Goal: Task Accomplishment & Management: Complete application form

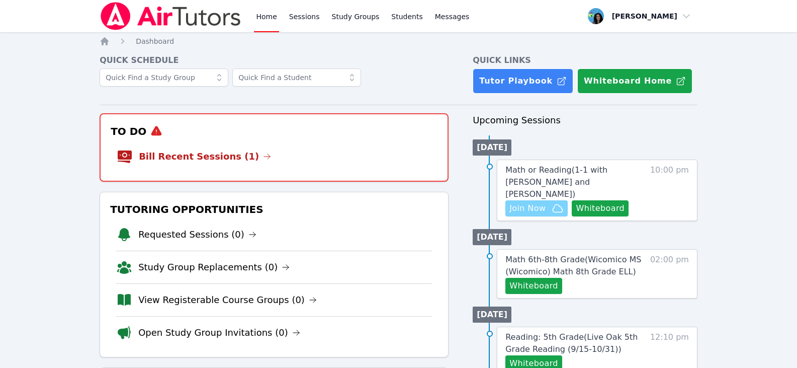
click at [545, 202] on span "Join Now" at bounding box center [527, 208] width 36 height 12
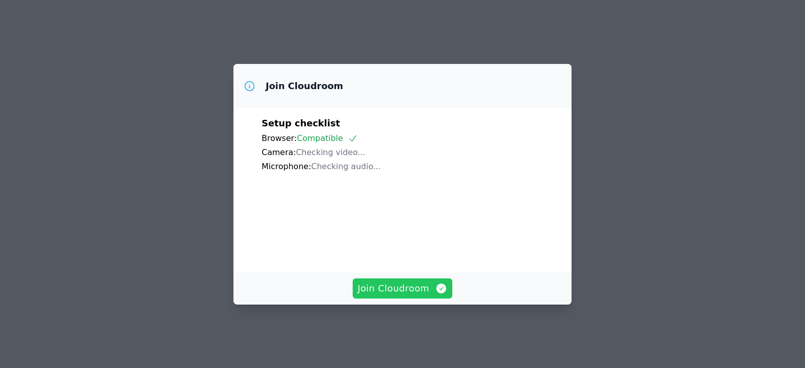
click at [419, 293] on span "Join Cloudroom" at bounding box center [403, 288] width 90 height 14
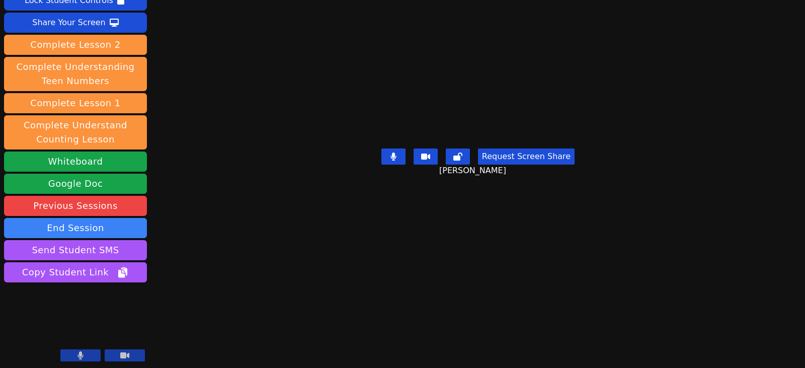
scroll to position [75, 0]
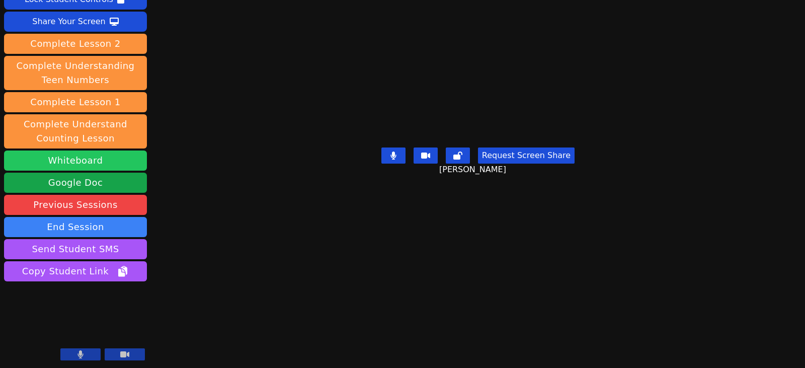
click at [72, 157] on button "Whiteboard" at bounding box center [75, 160] width 143 height 20
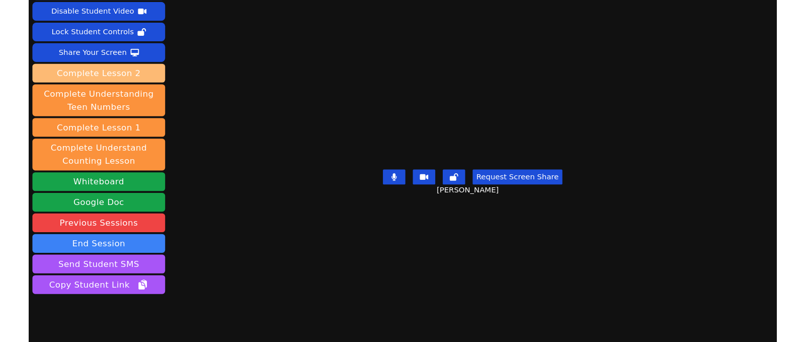
scroll to position [0, 0]
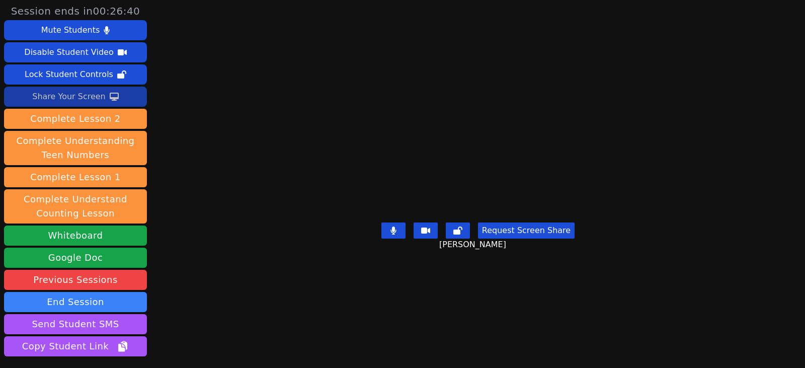
click at [83, 93] on div "Share Your Screen" at bounding box center [68, 97] width 73 height 16
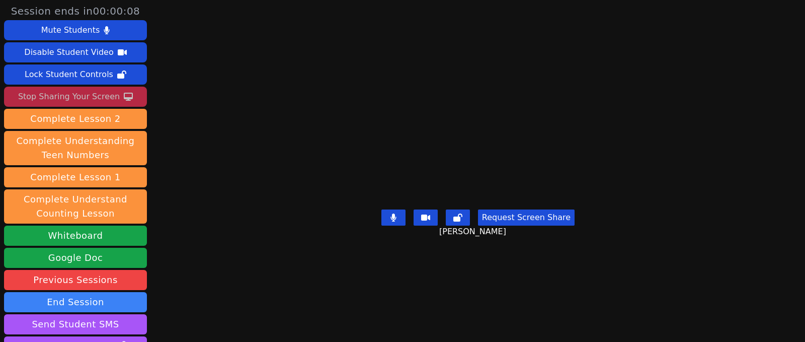
click at [102, 96] on div "Stop Sharing Your Screen" at bounding box center [69, 97] width 102 height 16
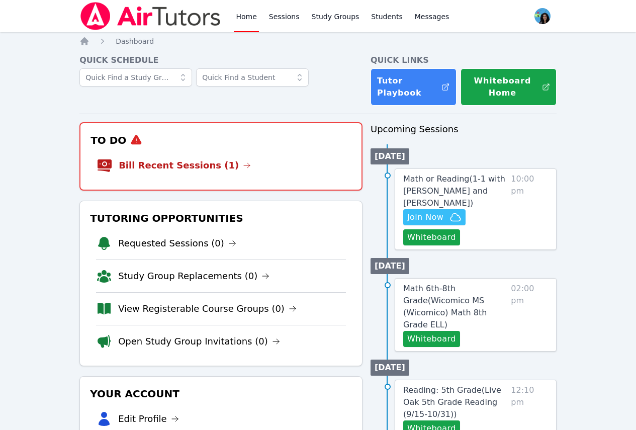
click at [284, 17] on link "Sessions" at bounding box center [284, 16] width 35 height 32
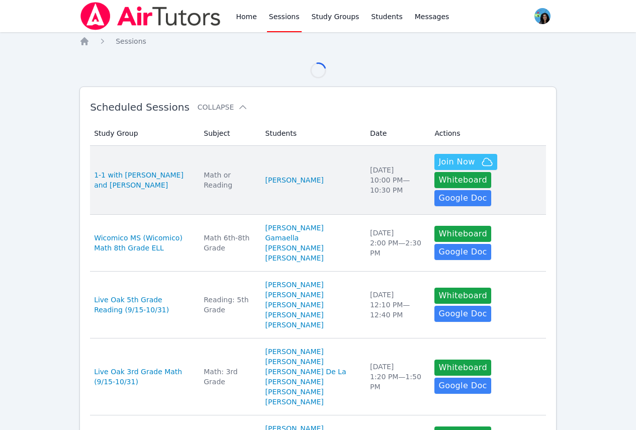
click at [299, 164] on td "Students [PERSON_NAME]" at bounding box center [312, 180] width 105 height 69
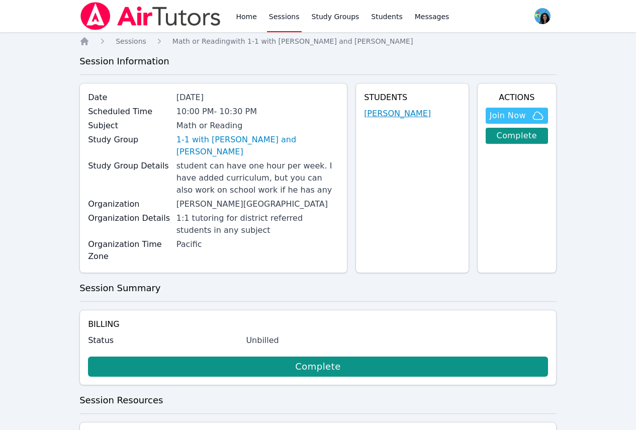
click at [405, 115] on link "[PERSON_NAME]" at bounding box center [397, 114] width 67 height 12
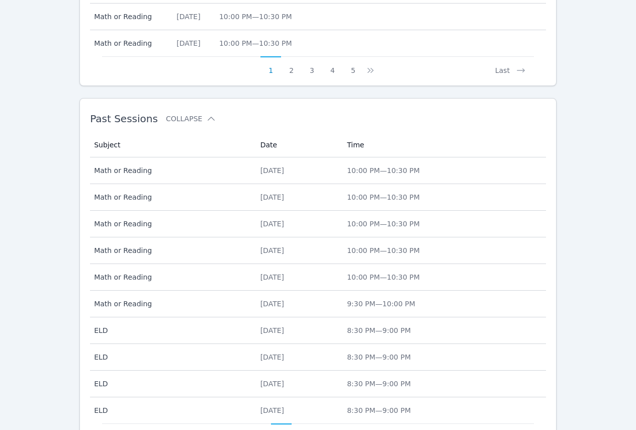
scroll to position [654, 0]
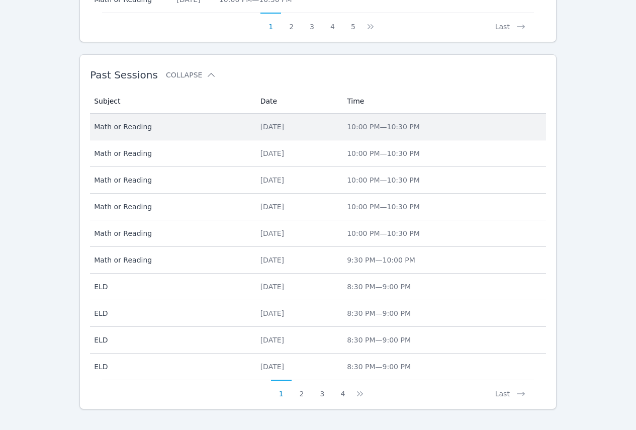
click at [262, 129] on div "[DATE]" at bounding box center [298, 127] width 75 height 10
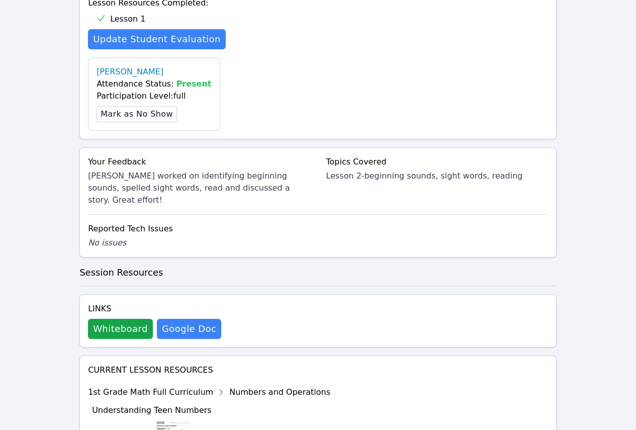
scroll to position [503, 0]
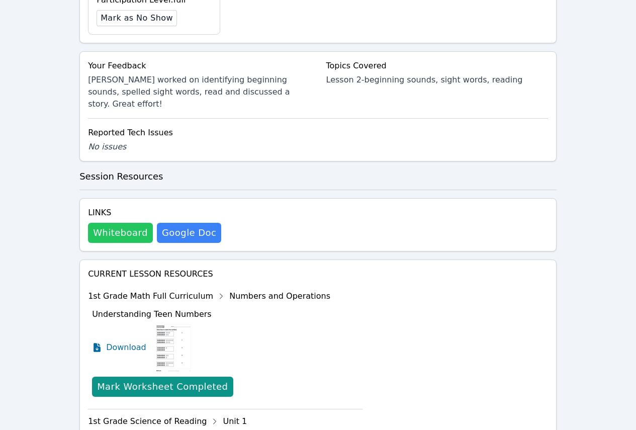
click at [132, 223] on button "Whiteboard" at bounding box center [120, 233] width 65 height 20
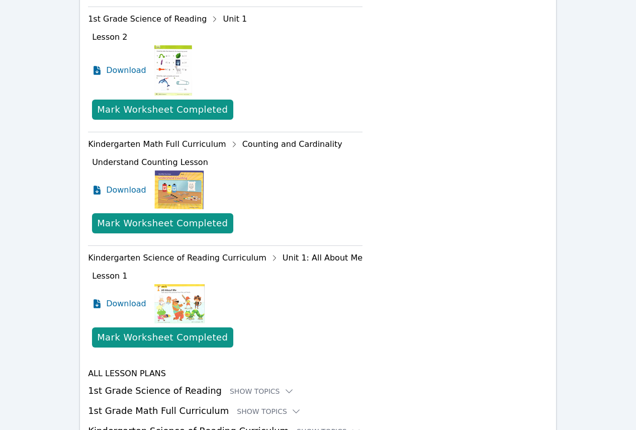
scroll to position [934, 0]
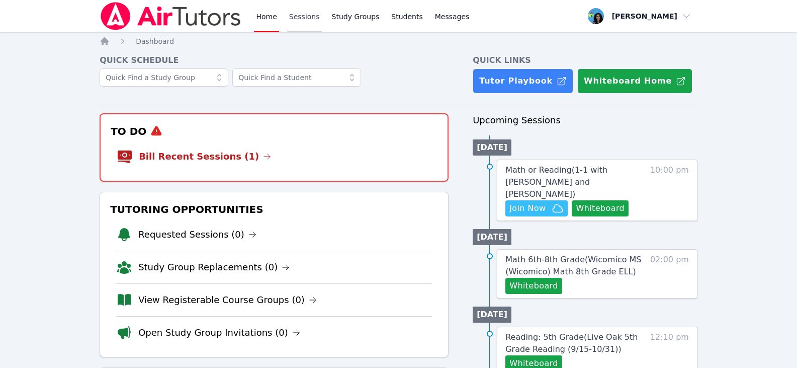
click at [303, 20] on link "Sessions" at bounding box center [304, 16] width 35 height 32
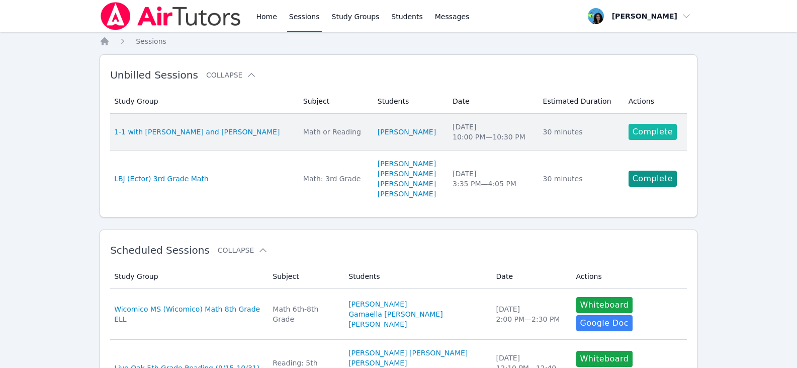
click at [646, 133] on link "Complete" at bounding box center [653, 132] width 48 height 16
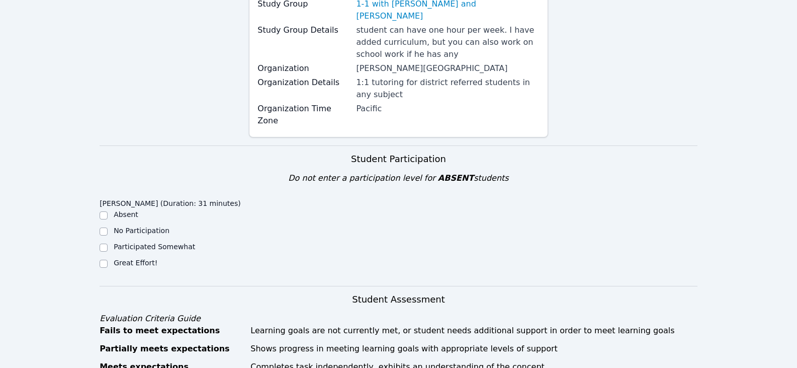
scroll to position [251, 0]
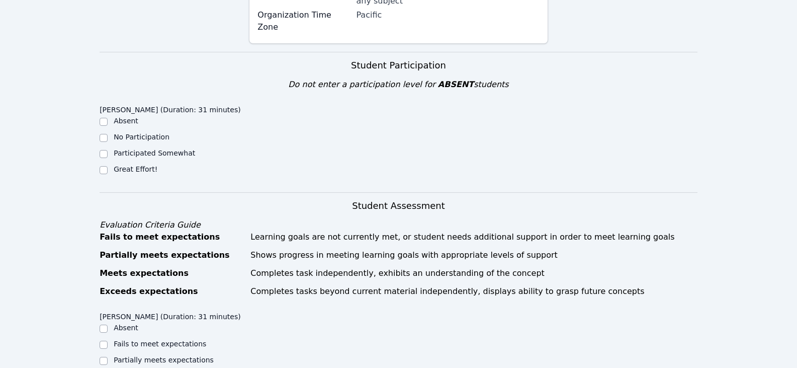
click at [142, 165] on label "Great Effort!" at bounding box center [136, 169] width 44 height 8
click at [108, 166] on input "Great Effort!" at bounding box center [104, 170] width 8 height 8
checkbox input "true"
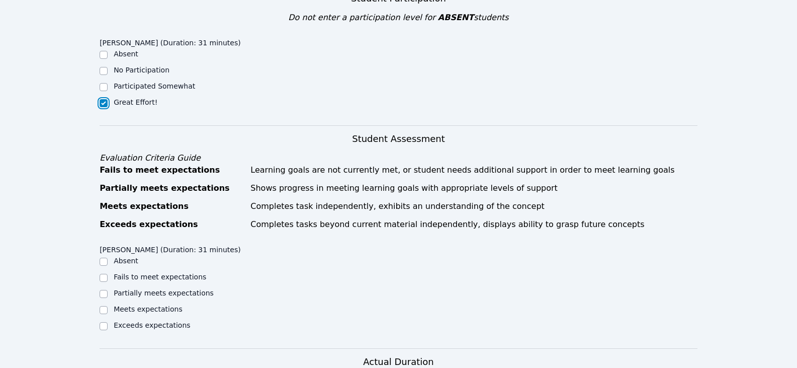
scroll to position [402, 0]
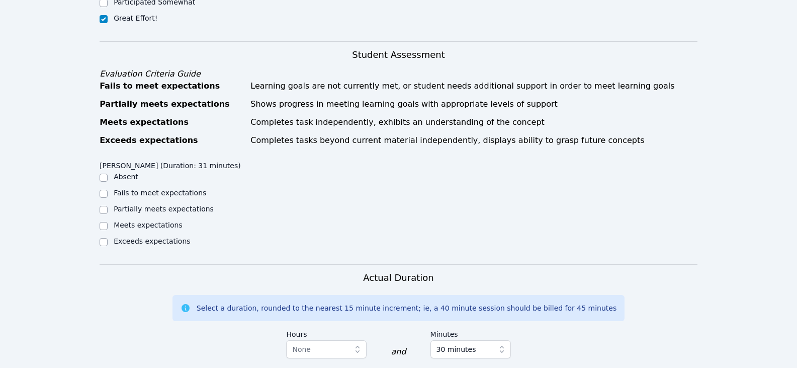
click at [160, 205] on label "Partially meets expectations" at bounding box center [164, 209] width 100 height 8
click at [108, 206] on input "Partially meets expectations" at bounding box center [104, 210] width 8 height 8
checkbox input "true"
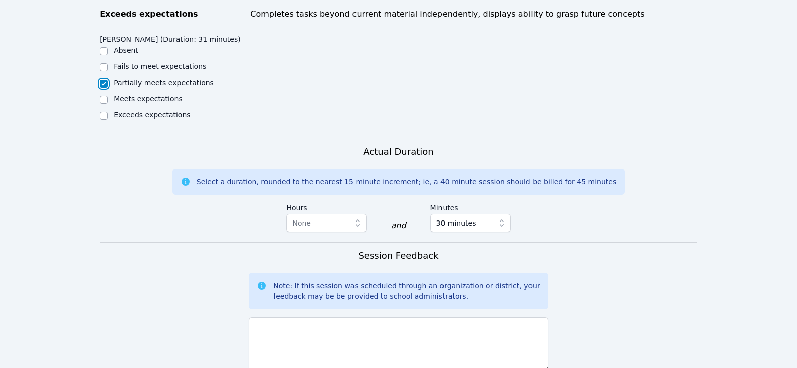
scroll to position [553, 0]
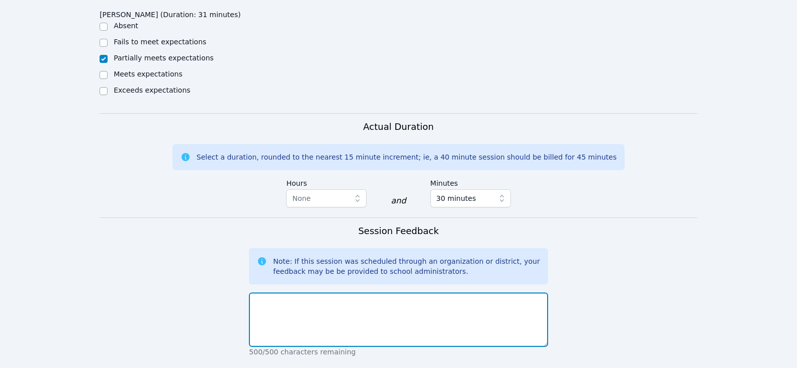
click at [357, 292] on textarea at bounding box center [398, 319] width 299 height 54
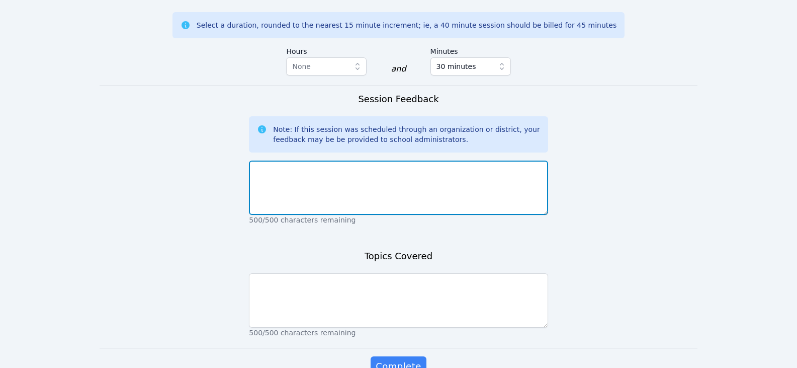
scroll to position [718, 0]
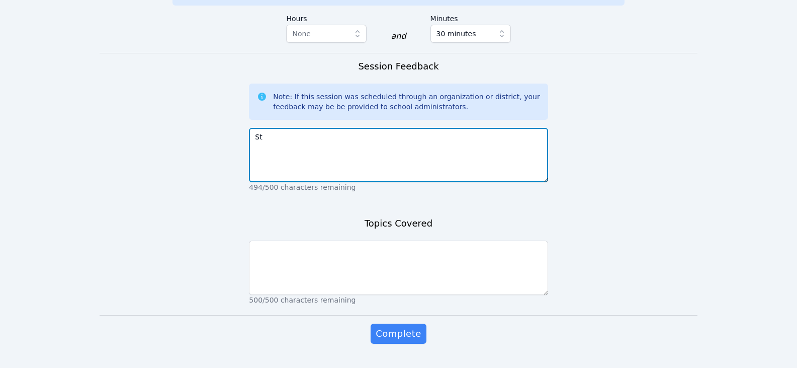
type textarea "S"
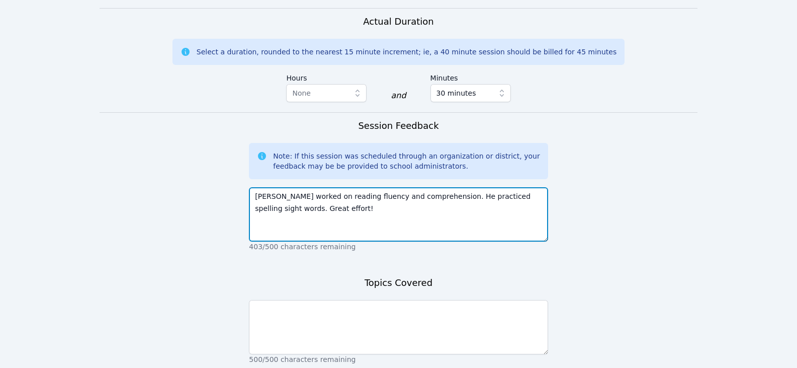
scroll to position [667, 0]
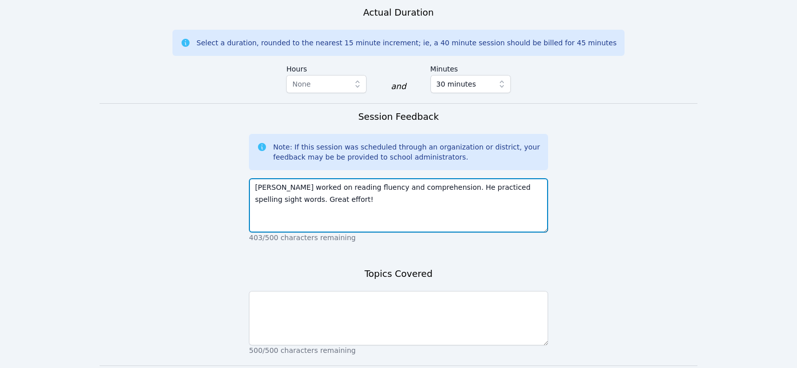
click at [379, 187] on textarea "Ali worked on reading fluency and comprehension. He practiced spelling sight wo…" at bounding box center [398, 205] width 299 height 54
click at [411, 178] on textarea "Ali worked on reading fluency and comprehension. He practiced spelling sight wo…" at bounding box center [398, 205] width 299 height 54
click at [472, 185] on textarea "Ali worked on reading fluency and comprehension. He practiced spelling sight wo…" at bounding box center [398, 205] width 299 height 54
click at [410, 178] on textarea "Ali worked on reading fluency and comprehension. He practiced spelling sight wo…" at bounding box center [398, 205] width 299 height 54
click at [355, 178] on textarea "Ali worked on reading fluency and comprehension. He practiced spelling sight wo…" at bounding box center [398, 205] width 299 height 54
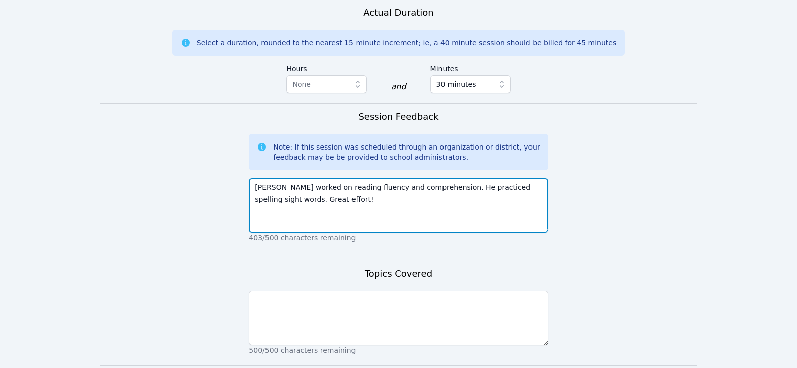
drag, startPoint x: 351, startPoint y: 163, endPoint x: 410, endPoint y: 160, distance: 59.4
click at [410, 178] on textarea "Ali worked on reading fluency and comprehension. He practiced spelling sight wo…" at bounding box center [398, 205] width 299 height 54
click at [413, 192] on textarea "Ali worked on reading fluency and matching the sentences the correspond with th…" at bounding box center [398, 205] width 299 height 54
type textarea "Ali worked on reading fluency and matching the sentences the correspond with th…"
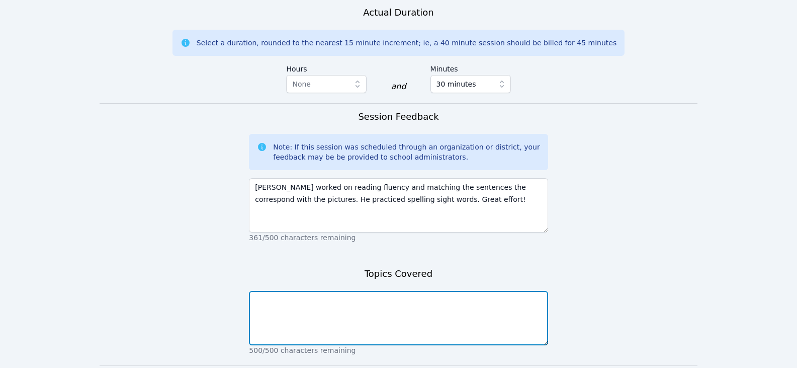
click at [403, 299] on textarea at bounding box center [398, 318] width 299 height 54
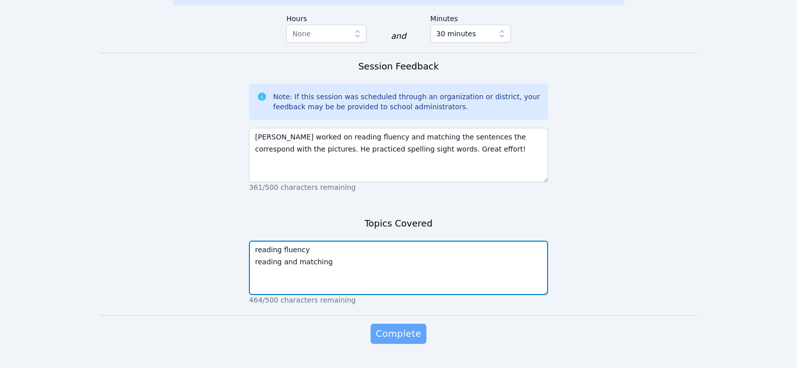
type textarea "reading fluency reading and matching"
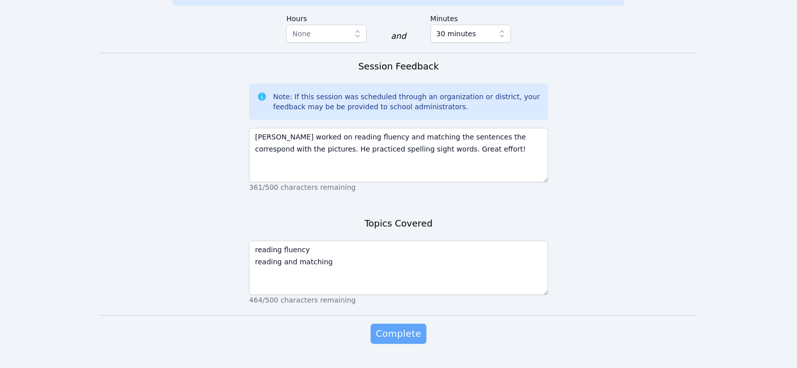
click at [406, 326] on span "Complete" at bounding box center [398, 333] width 45 height 14
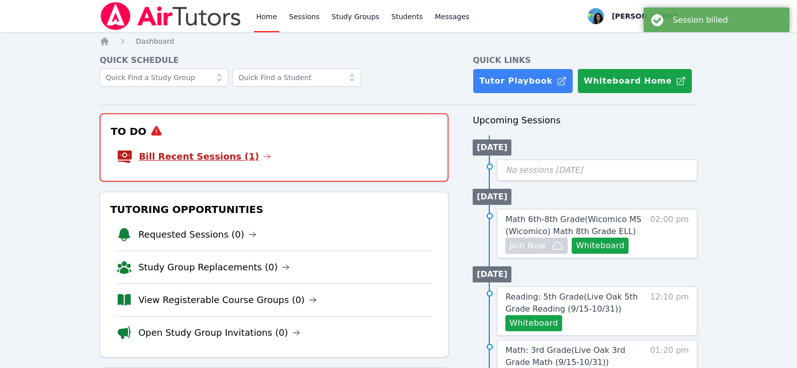
click at [263, 155] on icon at bounding box center [267, 156] width 8 height 8
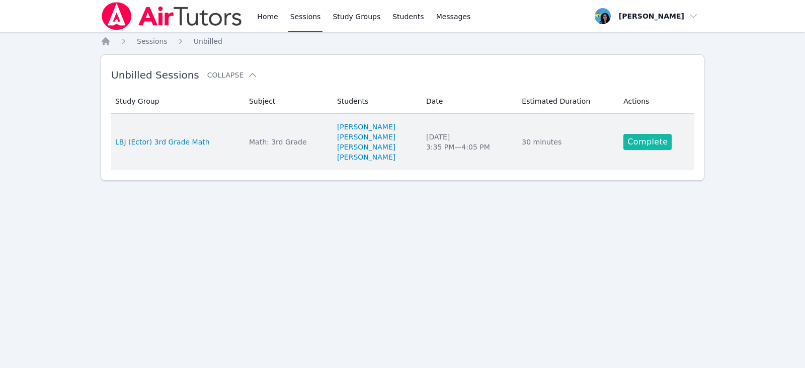
click at [656, 136] on link "Complete" at bounding box center [647, 142] width 48 height 16
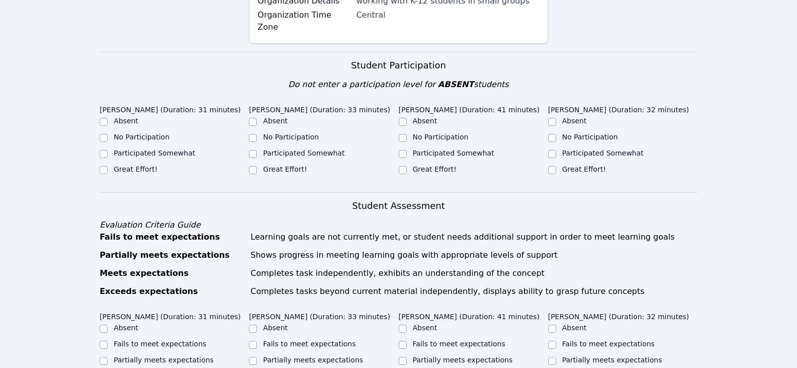
scroll to position [302, 0]
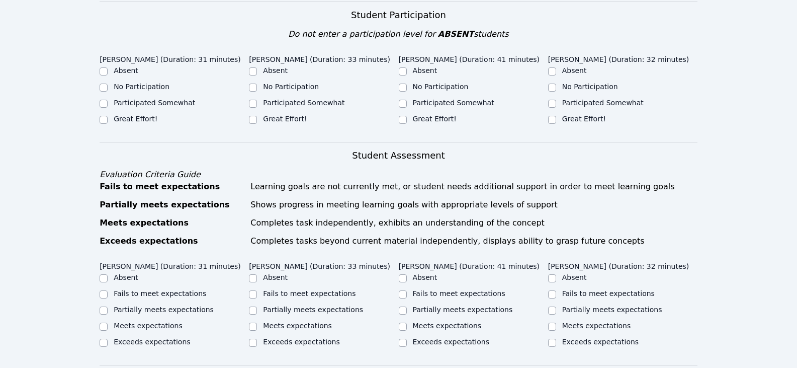
click at [140, 122] on label "Great Effort!" at bounding box center [136, 119] width 44 height 8
click at [108, 122] on input "Great Effort!" at bounding box center [104, 120] width 8 height 8
checkbox input "true"
click at [282, 118] on label "Great Effort!" at bounding box center [285, 119] width 44 height 8
click at [257, 118] on input "Great Effort!" at bounding box center [253, 120] width 8 height 8
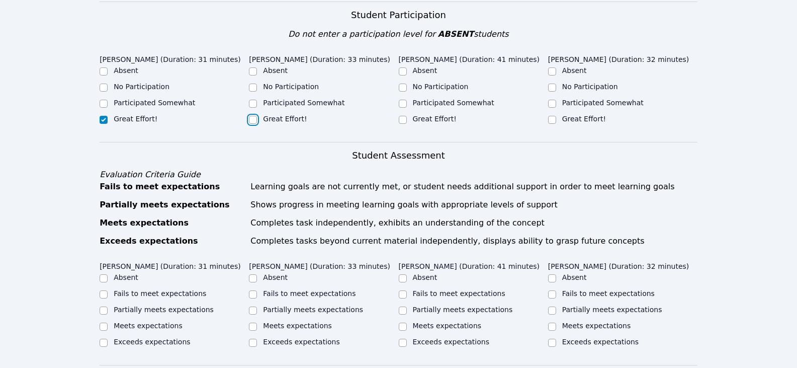
checkbox input "true"
click at [430, 118] on label "Great Effort!" at bounding box center [435, 119] width 44 height 8
click at [407, 118] on input "Great Effort!" at bounding box center [403, 120] width 8 height 8
checkbox input "true"
click at [569, 118] on label "Great Effort!" at bounding box center [584, 119] width 44 height 8
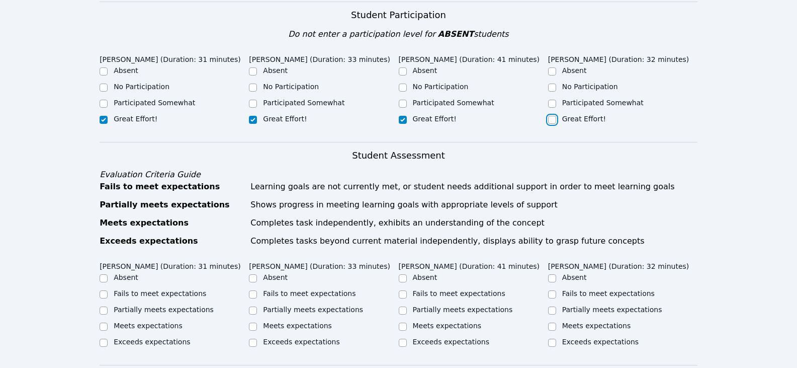
click at [556, 118] on input "Great Effort!" at bounding box center [552, 120] width 8 height 8
checkbox input "true"
click at [179, 308] on label "Partially meets expectations" at bounding box center [164, 309] width 100 height 8
click at [108, 308] on input "Partially meets expectations" at bounding box center [104, 310] width 8 height 8
checkbox input "true"
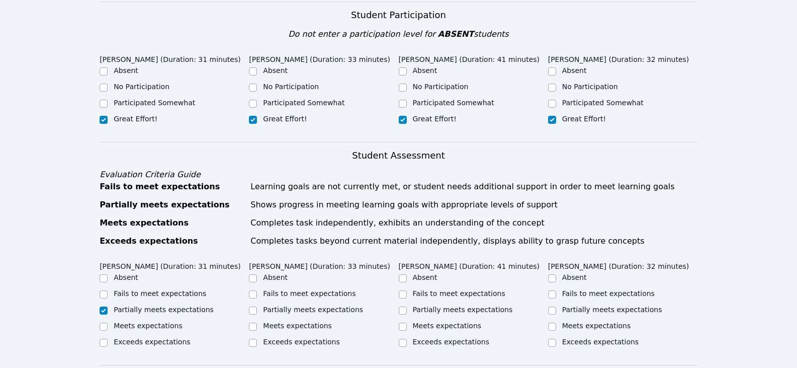
click at [303, 305] on label "Partially meets expectations" at bounding box center [313, 309] width 100 height 8
click at [257, 306] on input "Partially meets expectations" at bounding box center [253, 310] width 8 height 8
checkbox input "true"
click at [456, 310] on label "Partially meets expectations" at bounding box center [463, 309] width 100 height 8
click at [407, 310] on input "Partially meets expectations" at bounding box center [403, 310] width 8 height 8
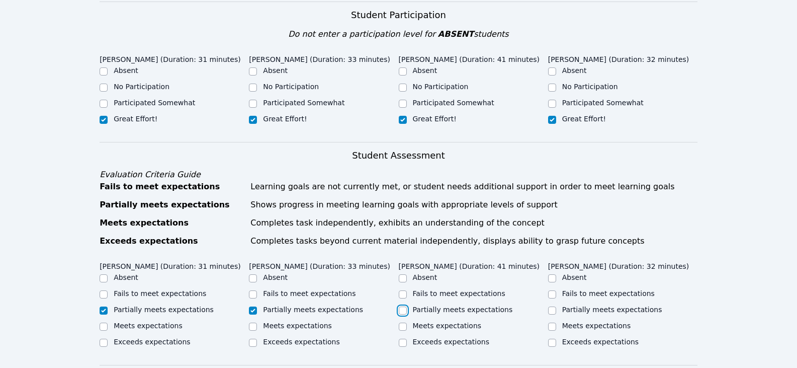
checkbox input "true"
click at [570, 306] on label "Partially meets expectations" at bounding box center [612, 309] width 100 height 8
click at [556, 306] on input "Partially meets expectations" at bounding box center [552, 310] width 8 height 8
checkbox input "true"
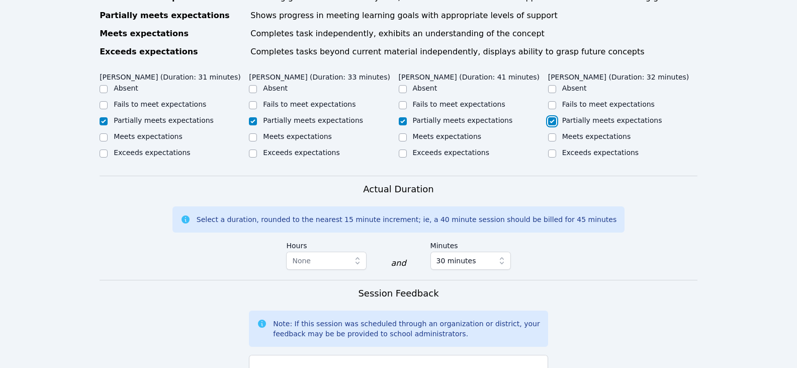
scroll to position [503, 0]
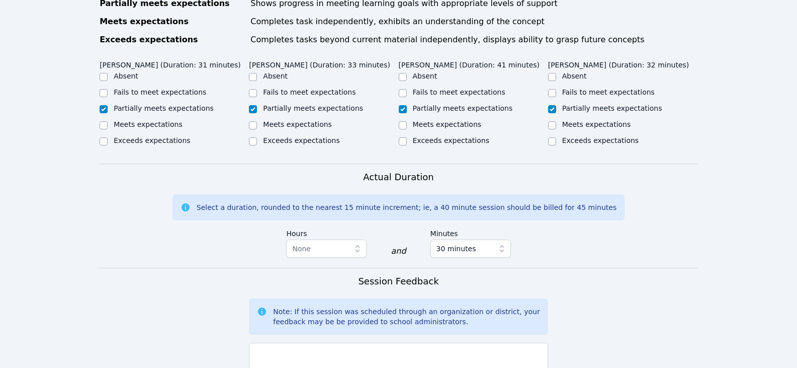
click at [400, 342] on div "500/500 characters remaining" at bounding box center [398, 372] width 299 height 68
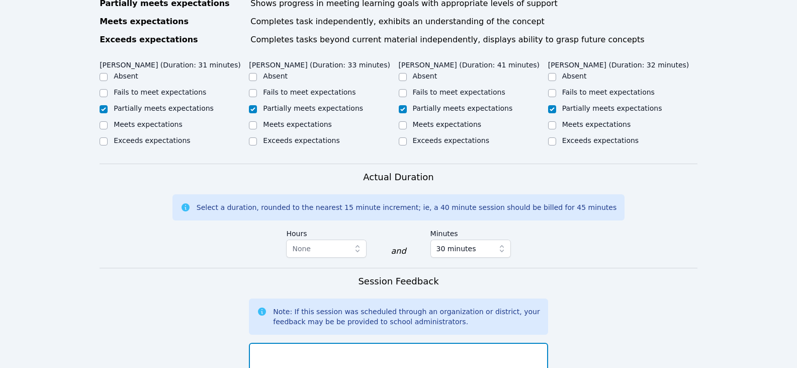
click at [399, 348] on textarea at bounding box center [398, 370] width 299 height 54
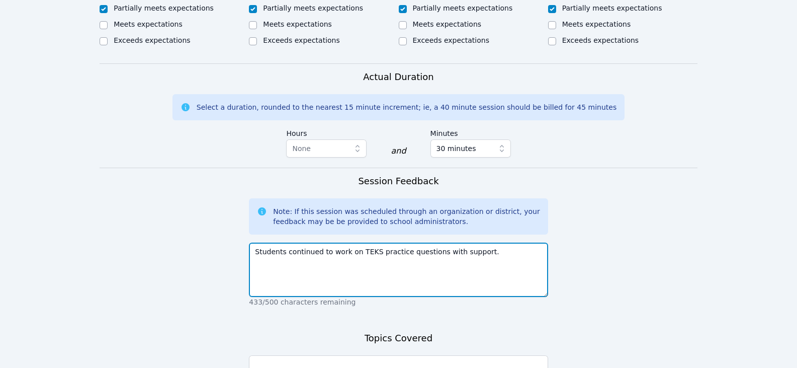
scroll to position [604, 0]
click at [474, 260] on textarea "Students continued to work on TEKS practice questions with support." at bounding box center [398, 269] width 299 height 54
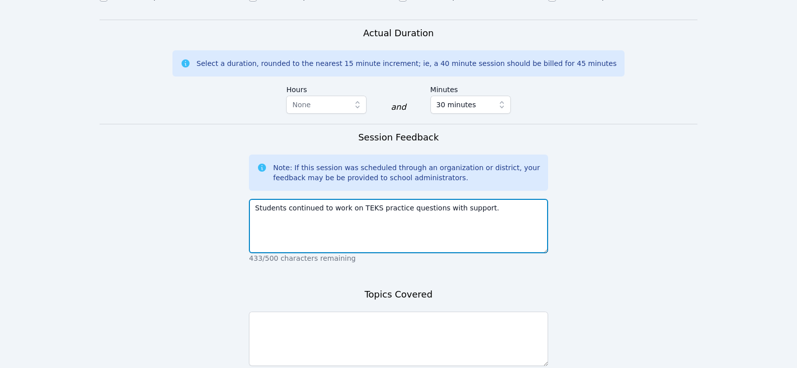
scroll to position [654, 0]
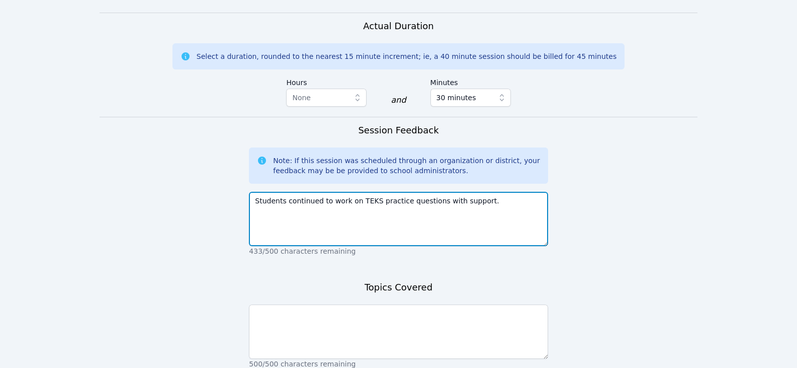
type textarea "Students continued to work on TEKS practice questions with support."
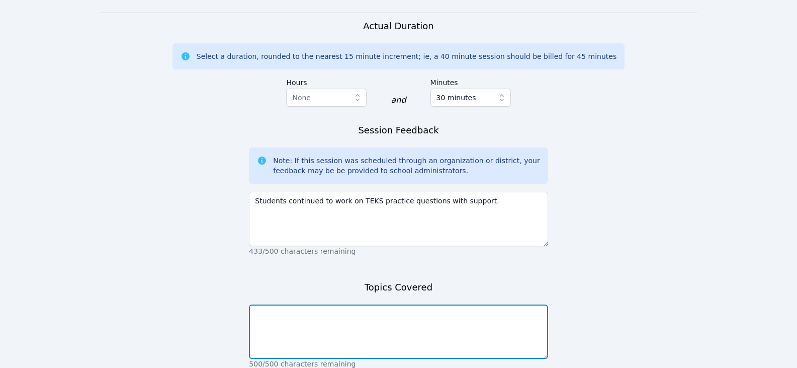
click at [422, 316] on textarea at bounding box center [398, 331] width 299 height 54
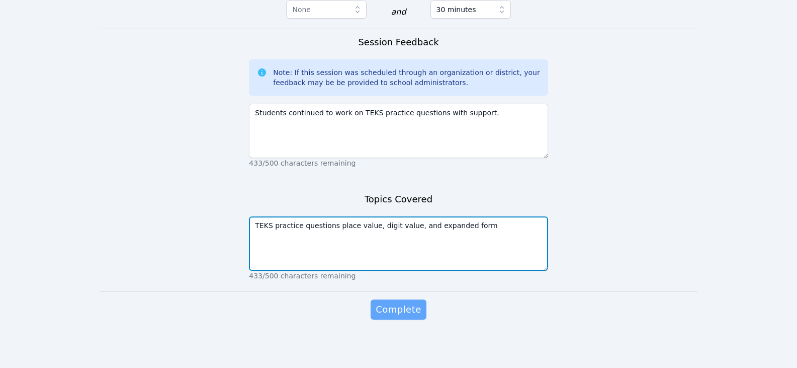
type textarea "TEKS practice questions place value, digit value, and expanded form"
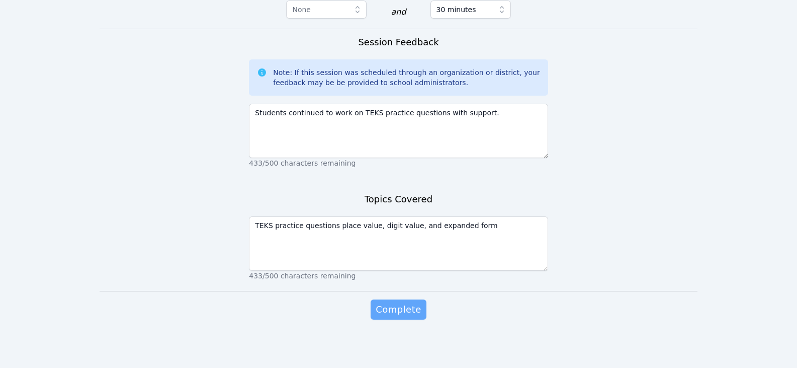
click at [399, 314] on span "Complete" at bounding box center [398, 309] width 45 height 14
